Goal: Information Seeking & Learning: Learn about a topic

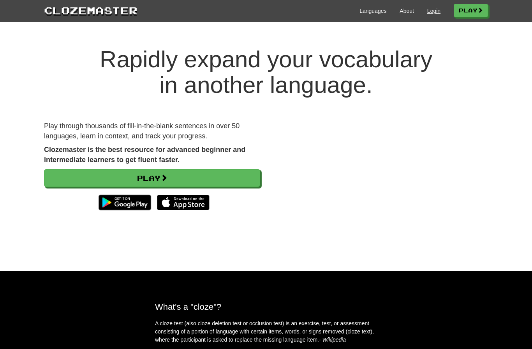
click at [431, 10] on link "Login" at bounding box center [433, 11] width 13 height 8
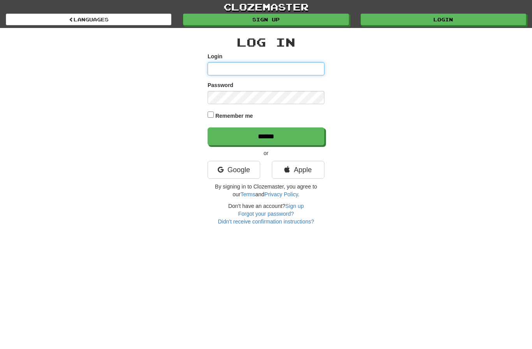
type input "**********"
click at [266, 136] on input "******" at bounding box center [265, 137] width 117 height 18
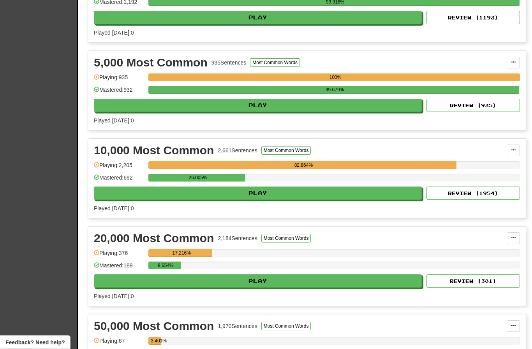
scroll to position [485, 0]
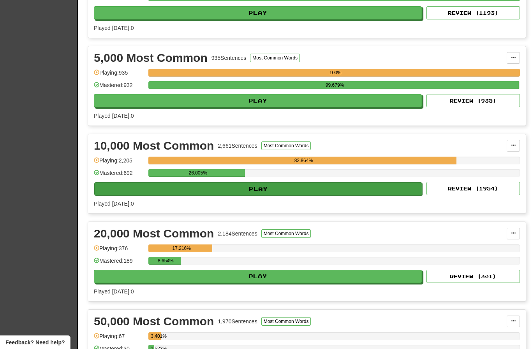
click at [325, 191] on button "Play" at bounding box center [258, 189] width 328 height 13
select select "**"
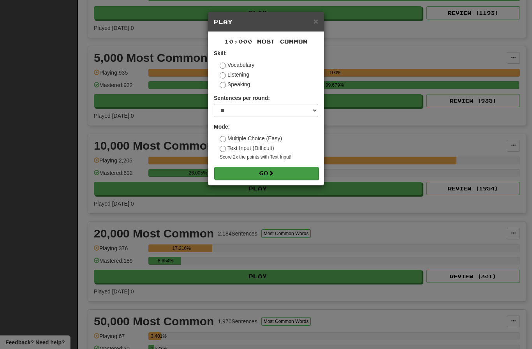
click at [277, 175] on button "Go" at bounding box center [266, 173] width 104 height 13
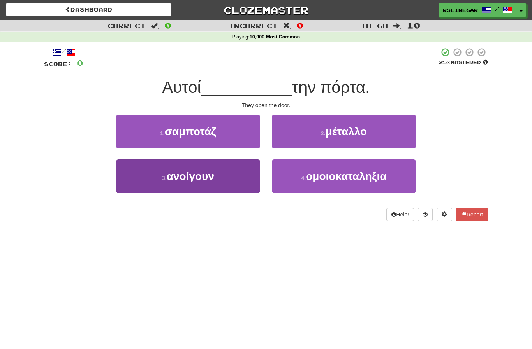
click at [203, 184] on button "3 . ανοίγουν" at bounding box center [188, 177] width 144 height 34
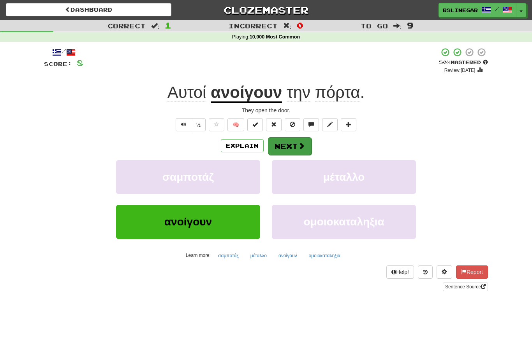
click at [304, 152] on button "Next" at bounding box center [290, 146] width 44 height 18
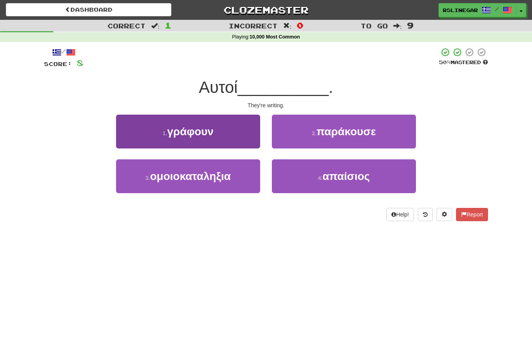
click at [218, 132] on button "1 . γράφουν" at bounding box center [188, 132] width 144 height 34
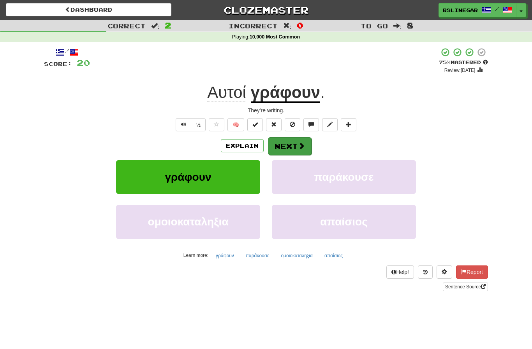
click at [280, 150] on button "Next" at bounding box center [290, 146] width 44 height 18
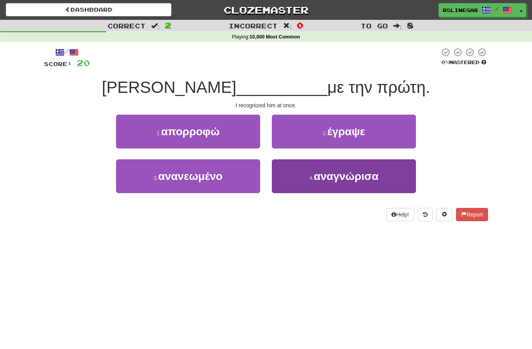
click at [358, 182] on button "4 . αναγνώρισα" at bounding box center [344, 177] width 144 height 34
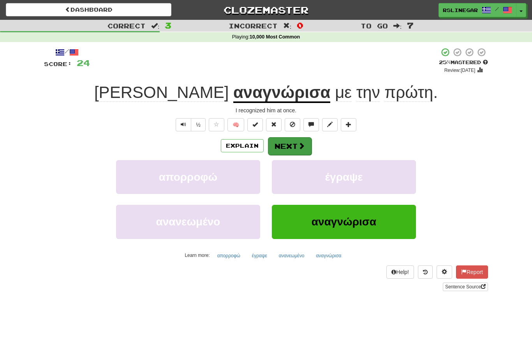
click at [294, 144] on button "Next" at bounding box center [290, 146] width 44 height 18
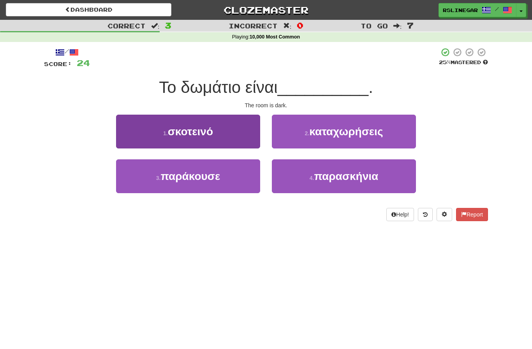
click at [207, 136] on span "σκοτεινό" at bounding box center [190, 132] width 45 height 12
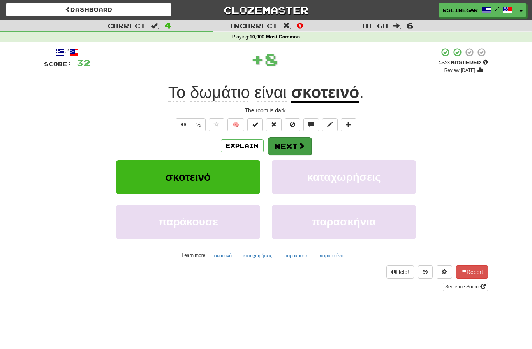
click at [290, 147] on button "Next" at bounding box center [290, 146] width 44 height 18
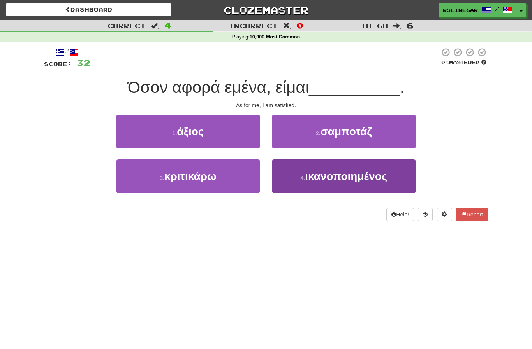
click at [353, 177] on span "ικανοποιημένος" at bounding box center [346, 176] width 82 height 12
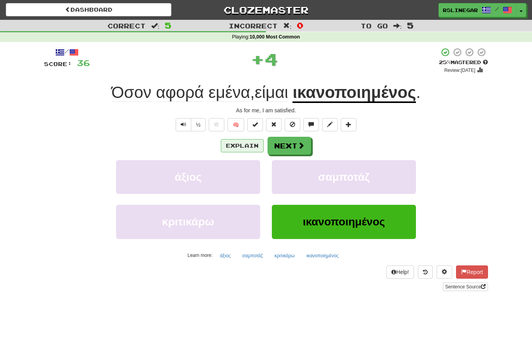
click at [243, 147] on button "Explain" at bounding box center [242, 145] width 43 height 13
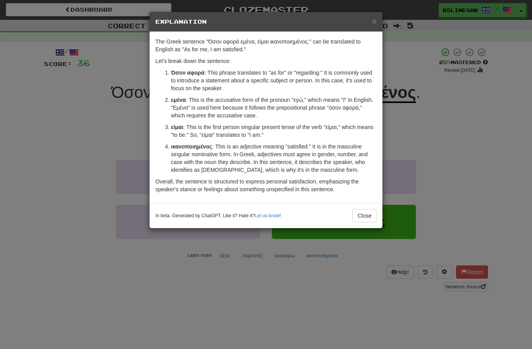
click at [432, 140] on div "× Explanation The Greek sentence "Όσον αφορά εμένα, είμαι ικανοποιημένος." can …" at bounding box center [266, 174] width 532 height 349
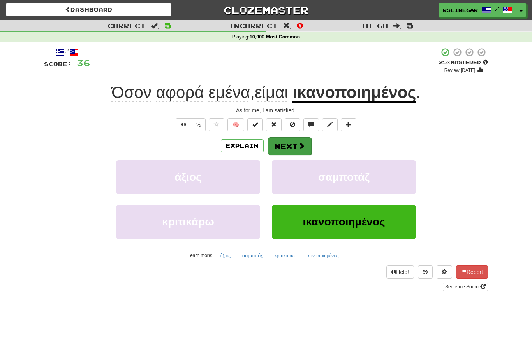
click at [293, 148] on button "Next" at bounding box center [290, 146] width 44 height 18
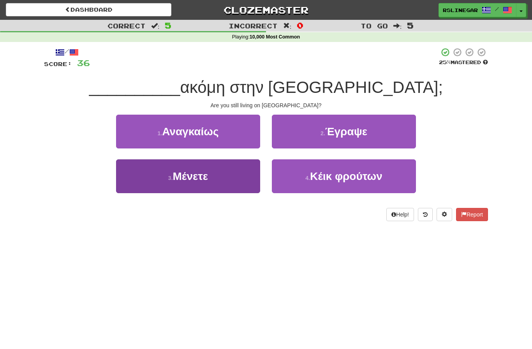
click at [205, 180] on span "Μένετε" at bounding box center [190, 176] width 35 height 12
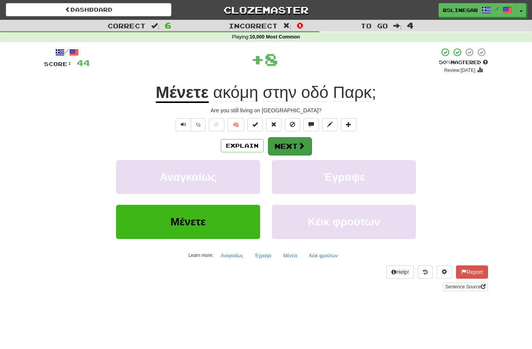
click at [290, 144] on button "Next" at bounding box center [290, 146] width 44 height 18
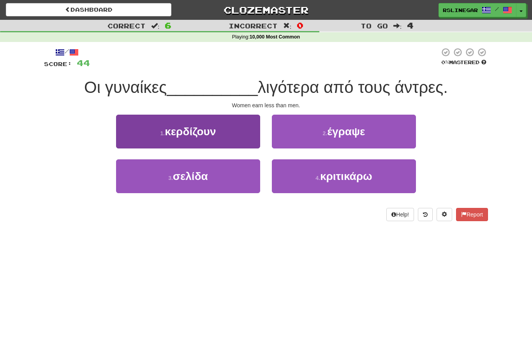
click at [189, 136] on span "κερδίζουν" at bounding box center [190, 132] width 51 height 12
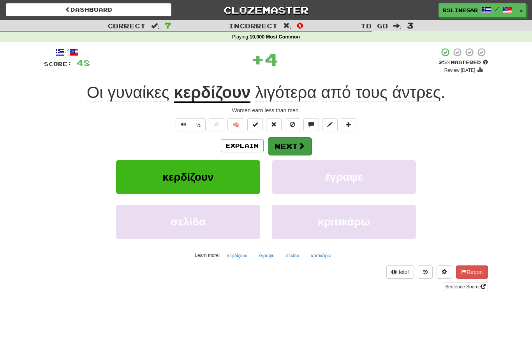
click at [292, 144] on button "Next" at bounding box center [290, 146] width 44 height 18
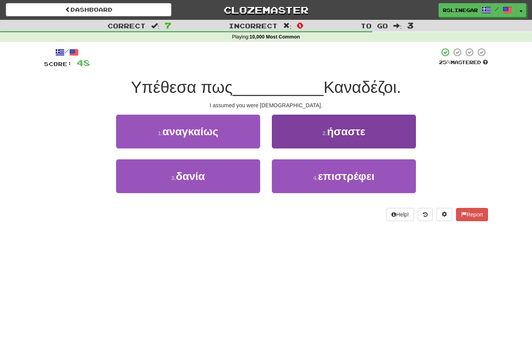
click at [356, 131] on span "ήσαστε" at bounding box center [346, 132] width 38 height 12
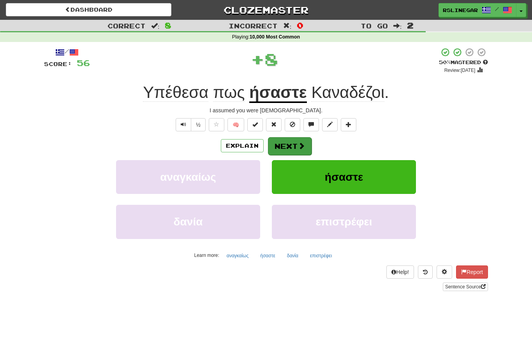
click at [293, 142] on button "Next" at bounding box center [290, 146] width 44 height 18
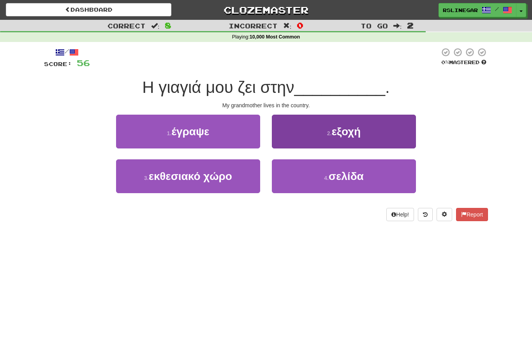
click at [342, 135] on span "εξοχή" at bounding box center [345, 132] width 29 height 12
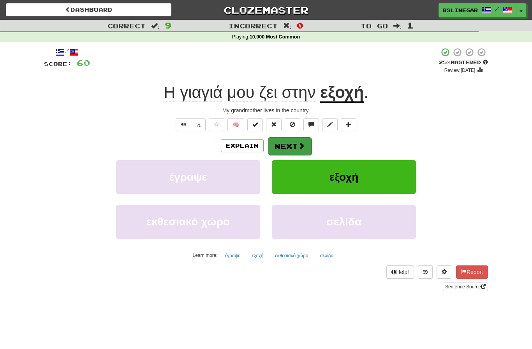
click at [292, 141] on button "Next" at bounding box center [290, 146] width 44 height 18
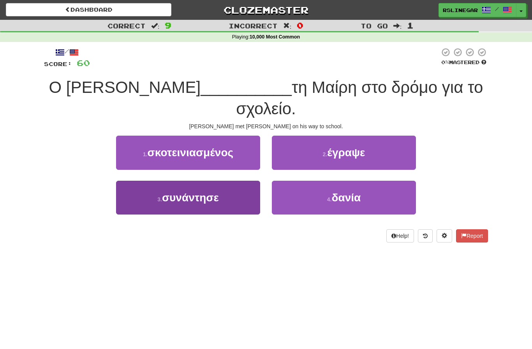
click at [209, 192] on span "συνάντησε" at bounding box center [190, 198] width 57 height 12
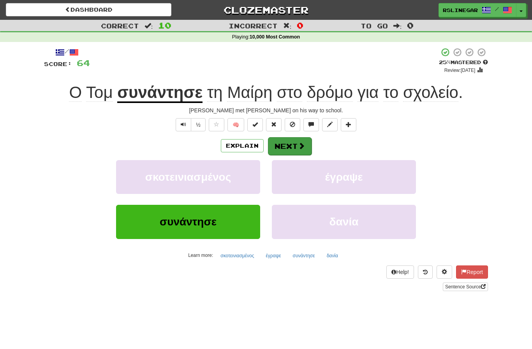
click at [282, 151] on button "Next" at bounding box center [290, 146] width 44 height 18
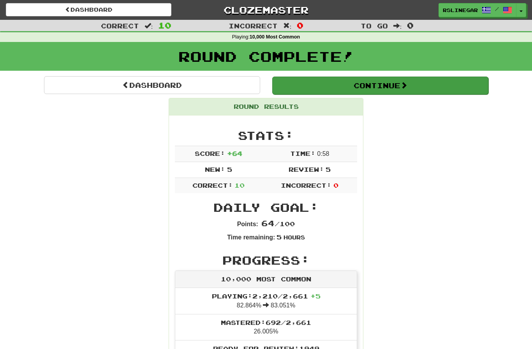
click at [396, 86] on button "Continue" at bounding box center [380, 86] width 216 height 18
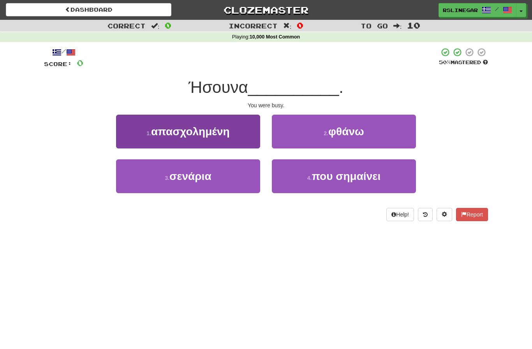
click at [208, 133] on span "απασχολημένη" at bounding box center [190, 132] width 79 height 12
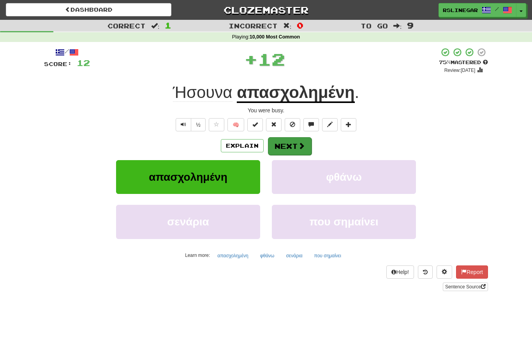
click at [287, 137] on button "Next" at bounding box center [290, 146] width 44 height 18
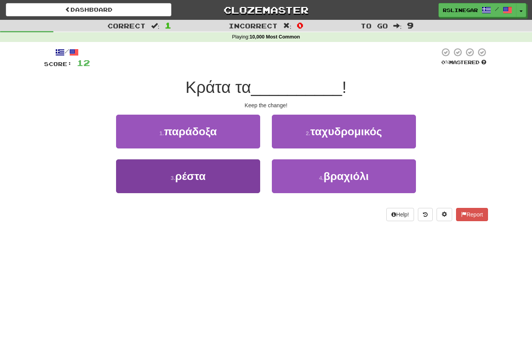
click at [205, 179] on span "ρέστα" at bounding box center [190, 176] width 30 height 12
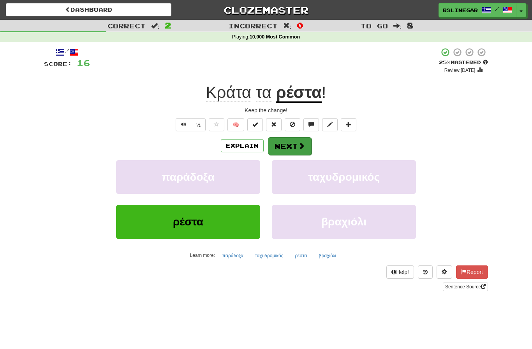
click at [288, 137] on button "Next" at bounding box center [290, 146] width 44 height 18
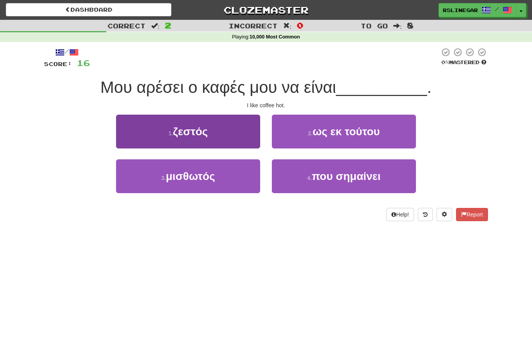
click at [219, 137] on button "1 . ζεστός" at bounding box center [188, 132] width 144 height 34
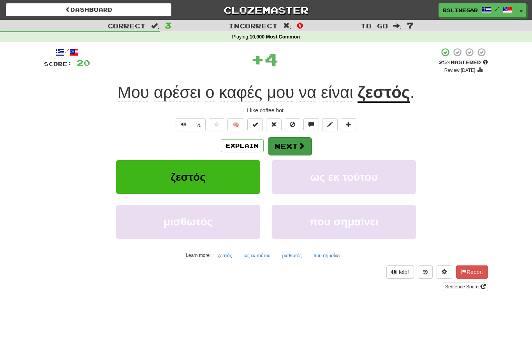
click at [283, 151] on button "Next" at bounding box center [290, 146] width 44 height 18
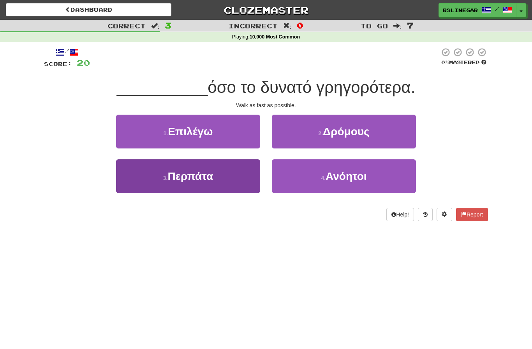
click at [198, 180] on span "Περπάτα" at bounding box center [190, 176] width 46 height 12
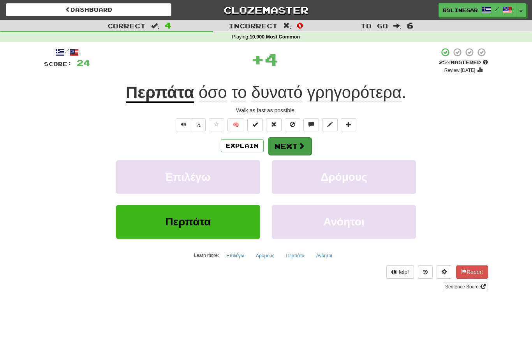
click at [281, 145] on button "Next" at bounding box center [290, 146] width 44 height 18
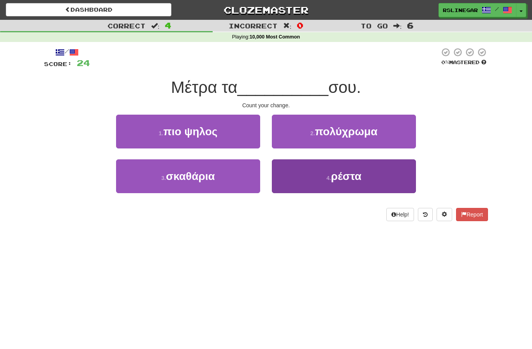
click at [355, 182] on span "ρέστα" at bounding box center [346, 176] width 30 height 12
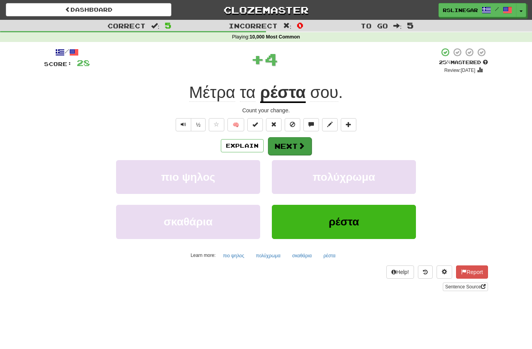
click at [290, 143] on button "Next" at bounding box center [290, 146] width 44 height 18
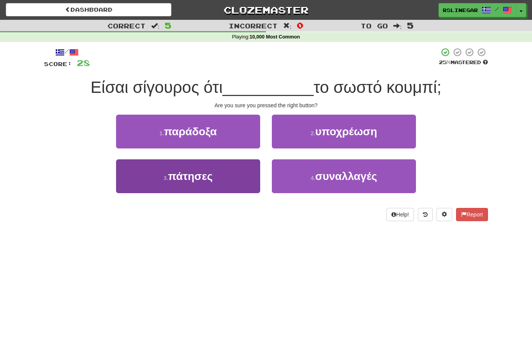
click at [187, 179] on span "πάτησες" at bounding box center [190, 176] width 44 height 12
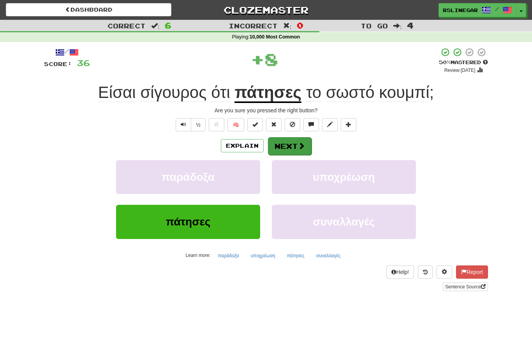
click at [287, 144] on button "Next" at bounding box center [290, 146] width 44 height 18
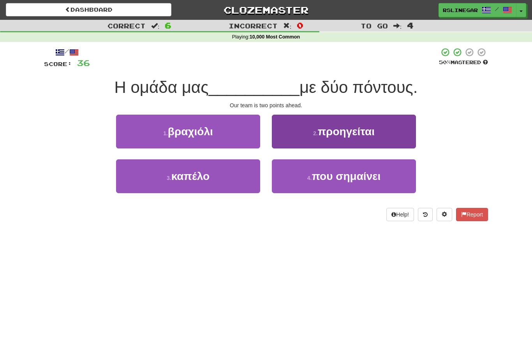
click at [357, 139] on button "2 . προηγείται" at bounding box center [344, 132] width 144 height 34
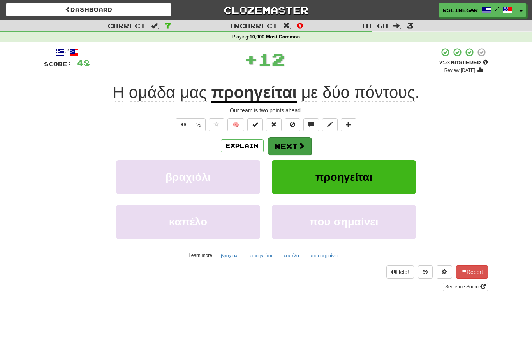
click at [289, 144] on button "Next" at bounding box center [290, 146] width 44 height 18
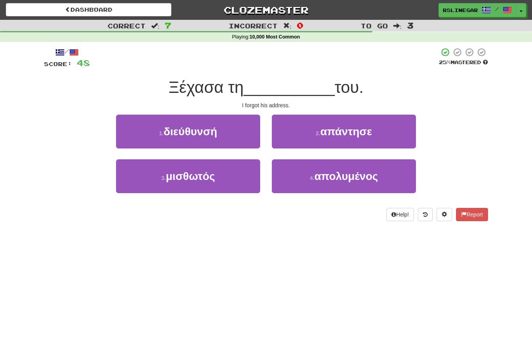
click at [197, 137] on span "διεύθυνσή" at bounding box center [190, 132] width 54 height 12
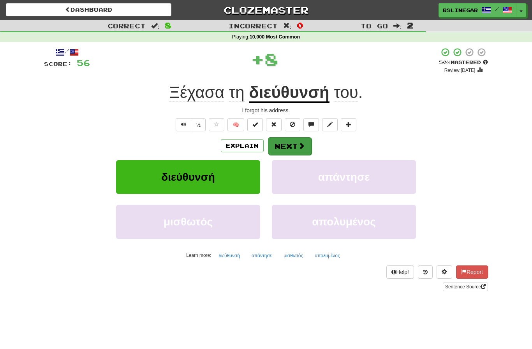
click at [291, 140] on button "Next" at bounding box center [290, 146] width 44 height 18
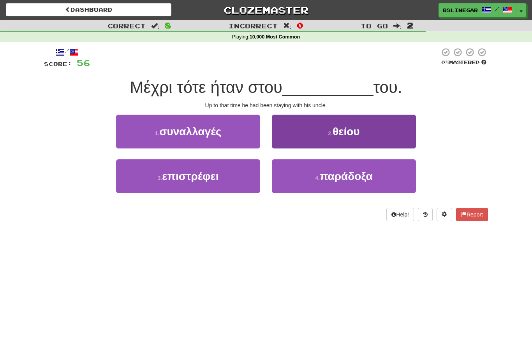
click at [348, 126] on span "θείου" at bounding box center [345, 132] width 27 height 12
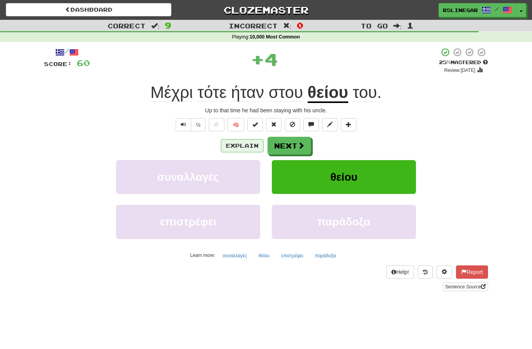
click at [235, 144] on button "Explain" at bounding box center [242, 145] width 43 height 13
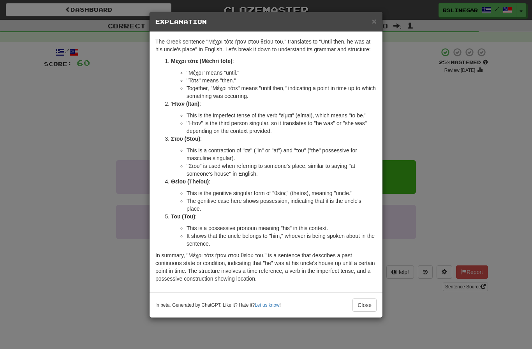
click at [477, 153] on div "× Explanation The Greek sentence "Μέχρι τότε ήταν στου θείου του." translates t…" at bounding box center [266, 174] width 532 height 349
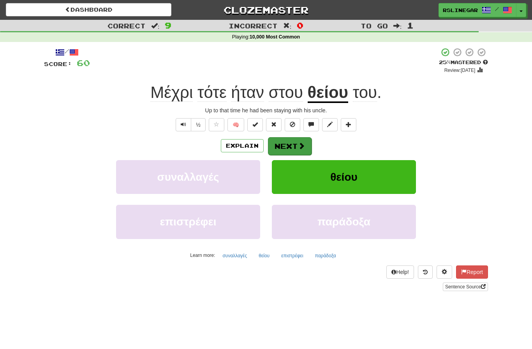
click at [291, 147] on button "Next" at bounding box center [290, 146] width 44 height 18
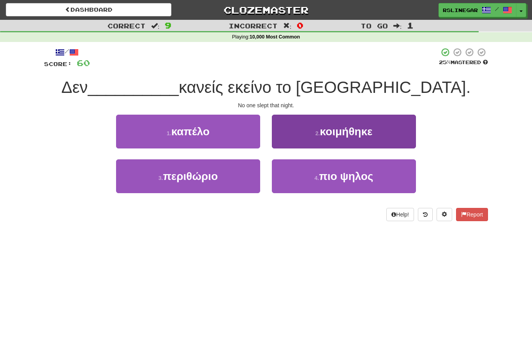
click at [356, 137] on span "κοιμήθηκε" at bounding box center [345, 132] width 53 height 12
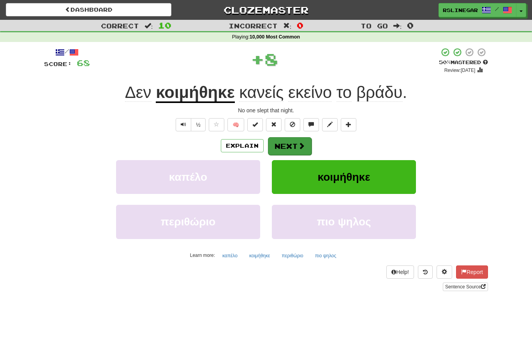
click at [286, 147] on button "Next" at bounding box center [290, 146] width 44 height 18
